Goal: Find specific page/section: Find specific page/section

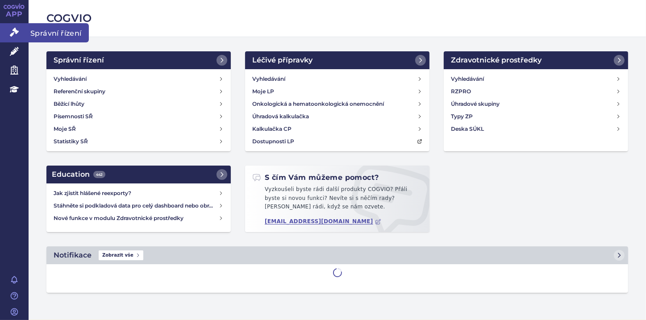
click at [10, 34] on icon at bounding box center [14, 32] width 9 height 9
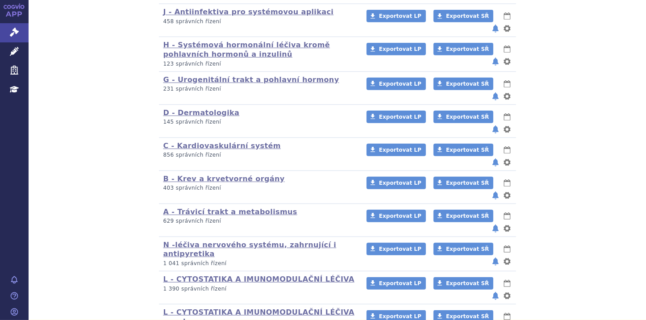
scroll to position [577, 0]
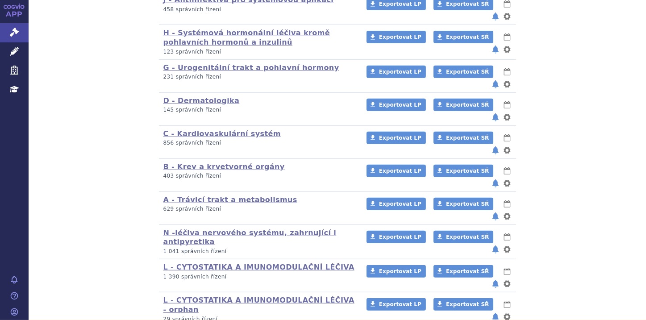
scroll to position [577, 0]
